Goal: Connect with others: Connect with others

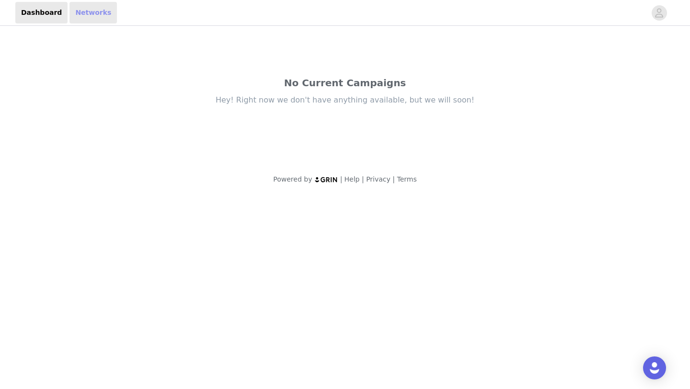
click at [79, 10] on link "Networks" at bounding box center [92, 13] width 47 height 22
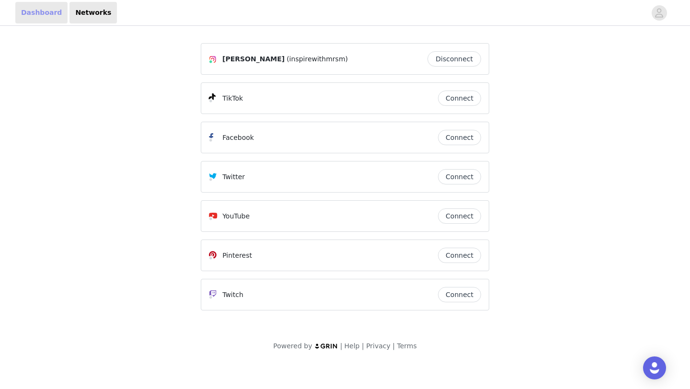
click at [40, 7] on link "Dashboard" at bounding box center [41, 13] width 52 height 22
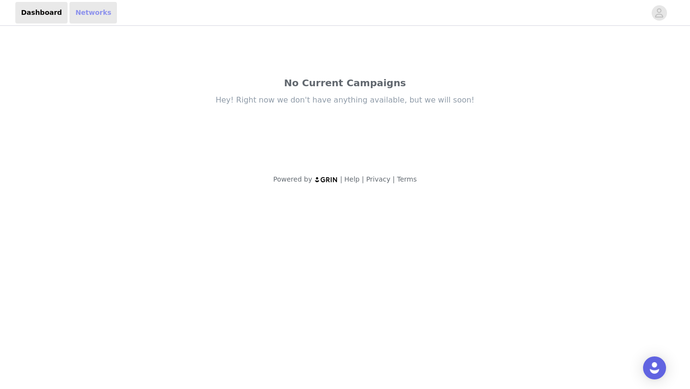
click at [77, 9] on link "Networks" at bounding box center [92, 13] width 47 height 22
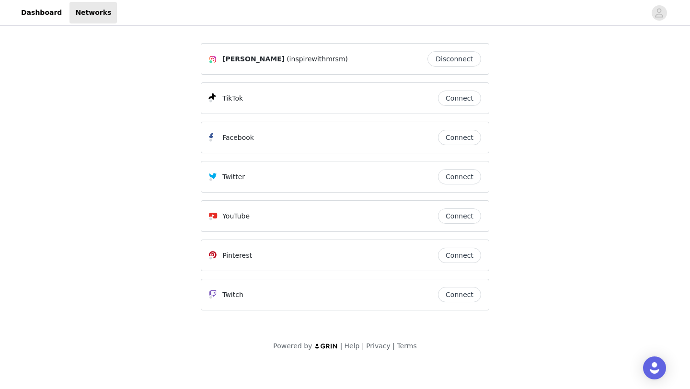
click at [465, 102] on button "Connect" at bounding box center [459, 98] width 43 height 15
click at [39, 15] on link "Dashboard" at bounding box center [41, 13] width 52 height 22
